Goal: Find specific page/section: Find specific page/section

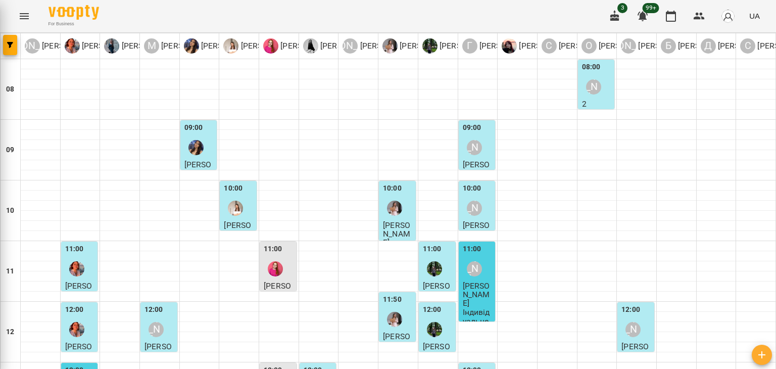
scroll to position [455, 0]
click at [28, 11] on icon "Menu" at bounding box center [24, 16] width 12 height 12
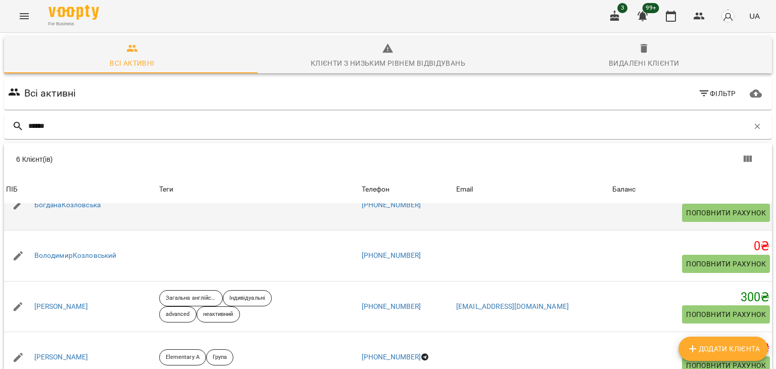
scroll to position [80, 0]
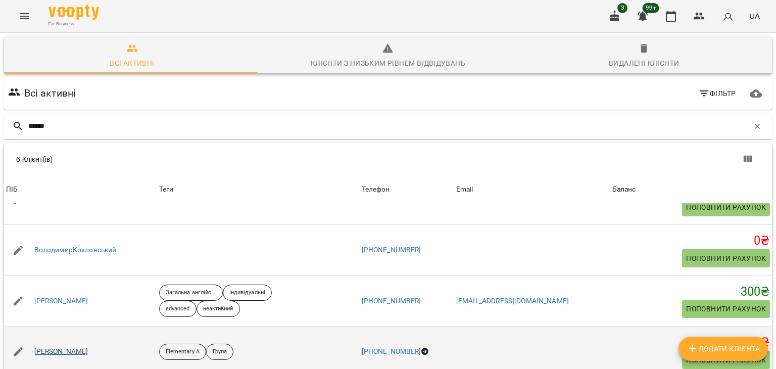
type input "******"
click at [76, 349] on link "[PERSON_NAME]" at bounding box center [61, 352] width 54 height 10
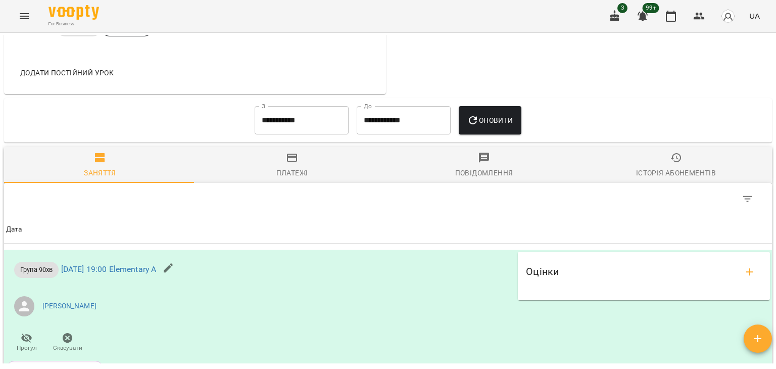
scroll to position [758, 0]
